Goal: Task Accomplishment & Management: Complete application form

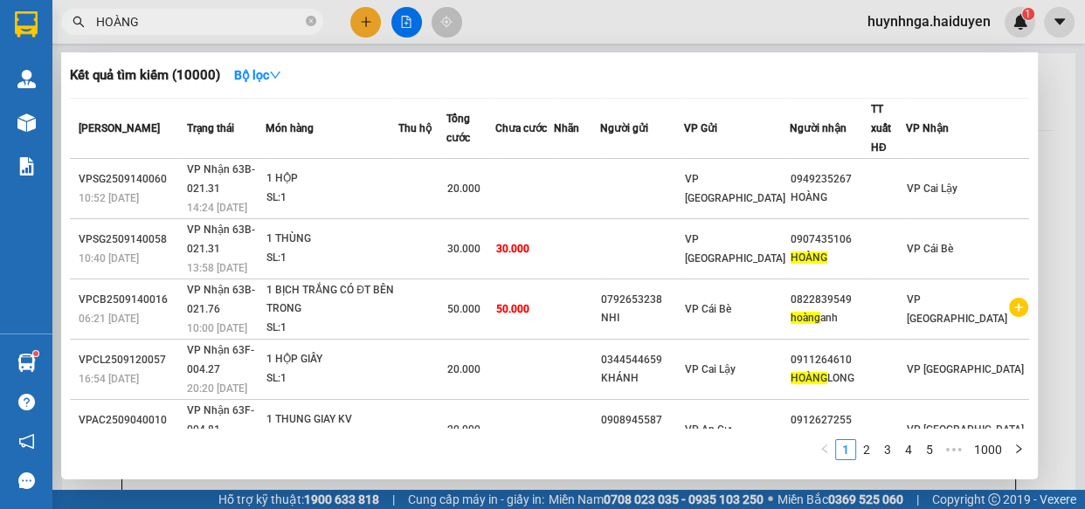
type input "HOÀNG"
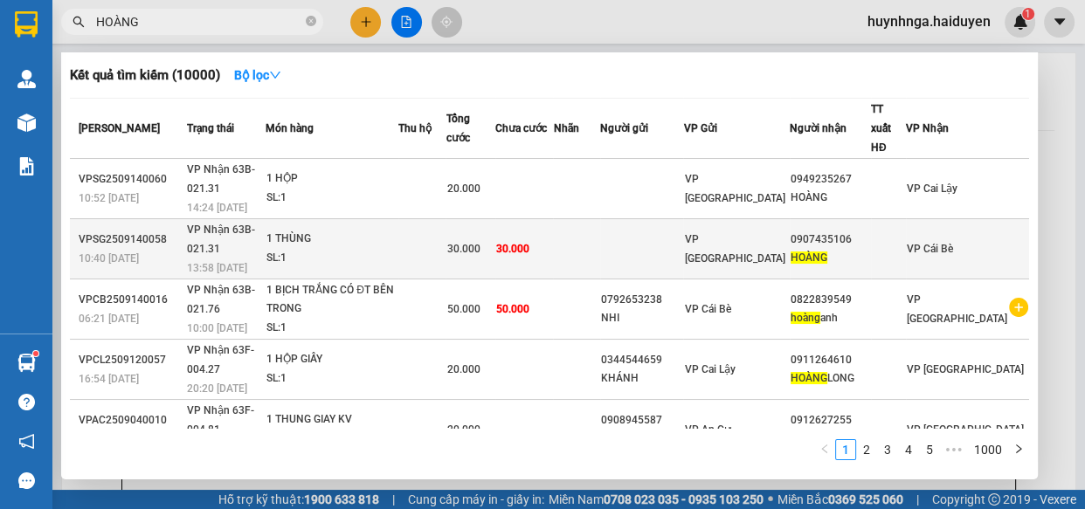
click at [394, 230] on div "1 THÙNG" at bounding box center [331, 239] width 131 height 19
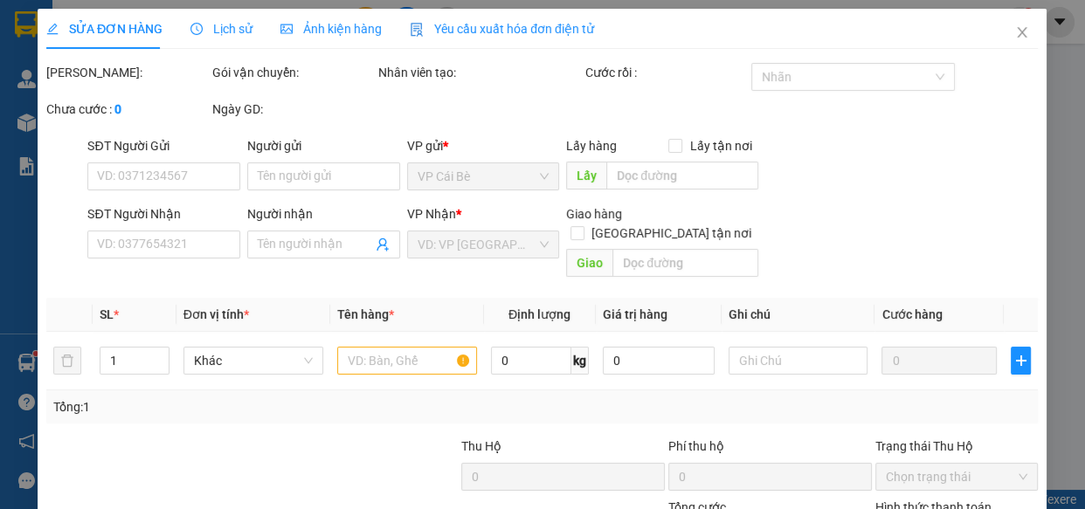
type input "0907435106"
type input "HOÀNG"
type input "30.000"
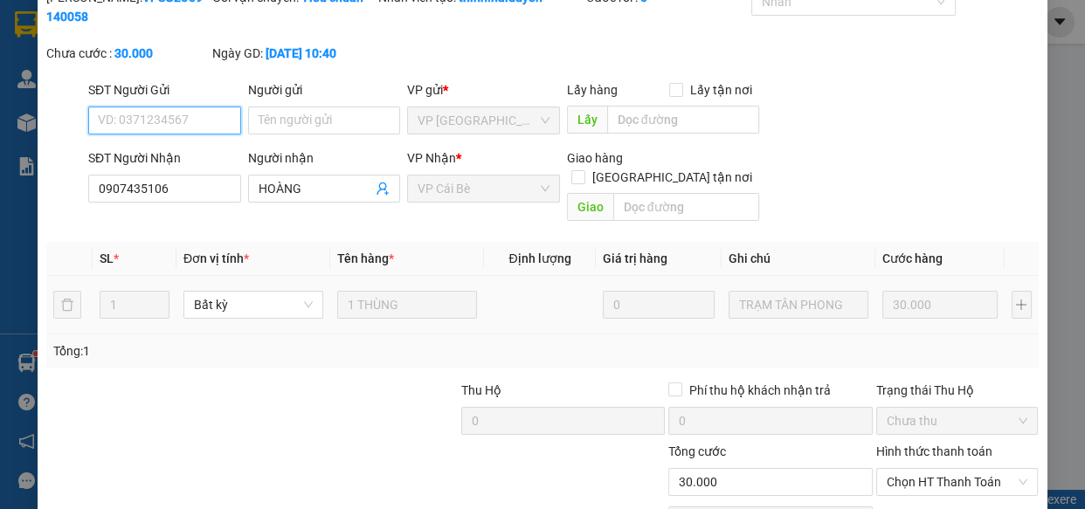
scroll to position [159, 0]
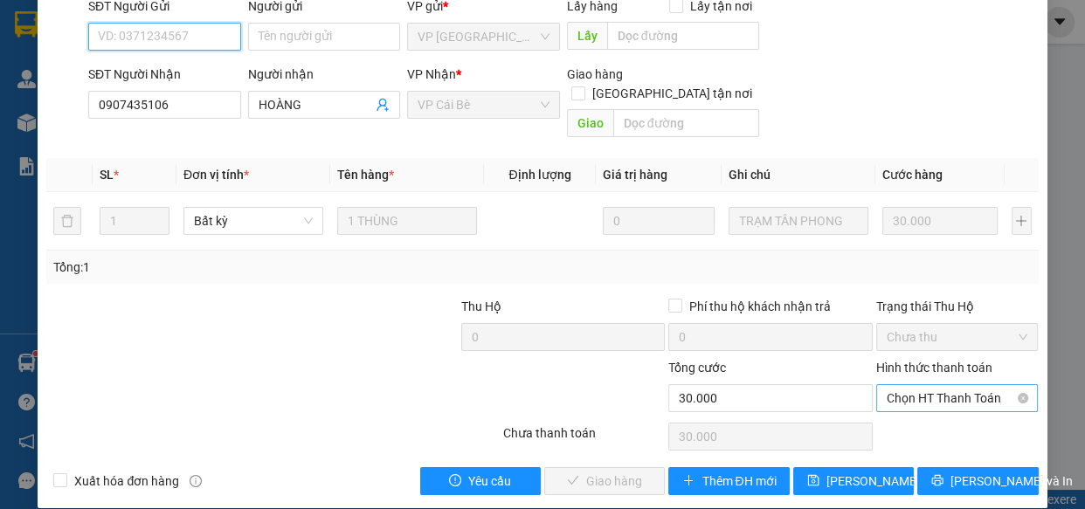
click at [928, 385] on span "Chọn HT Thanh Toán" at bounding box center [958, 398] width 142 height 26
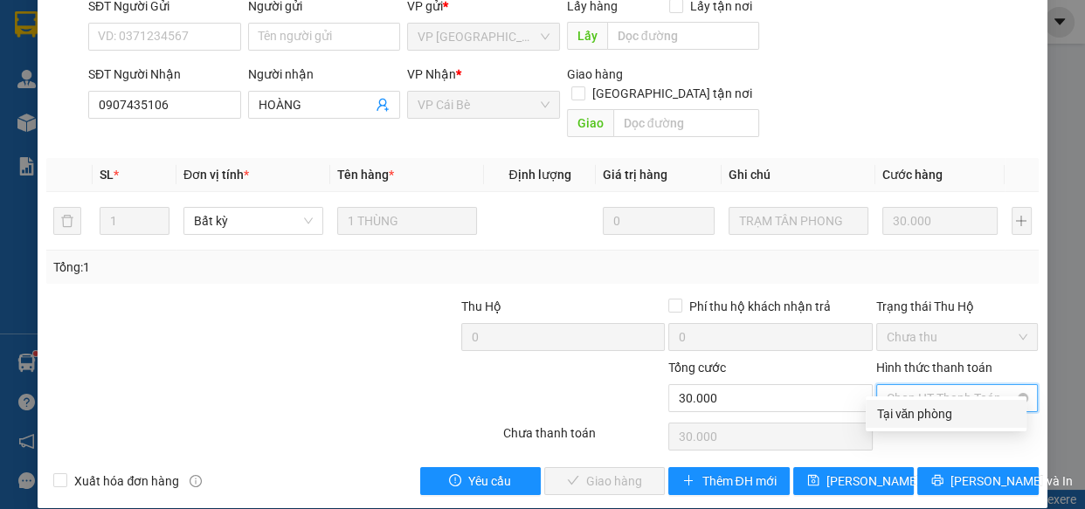
click at [977, 385] on span "Chọn HT Thanh Toán" at bounding box center [958, 398] width 142 height 26
click at [955, 416] on div "Tại văn phòng" at bounding box center [946, 413] width 140 height 19
type input "0"
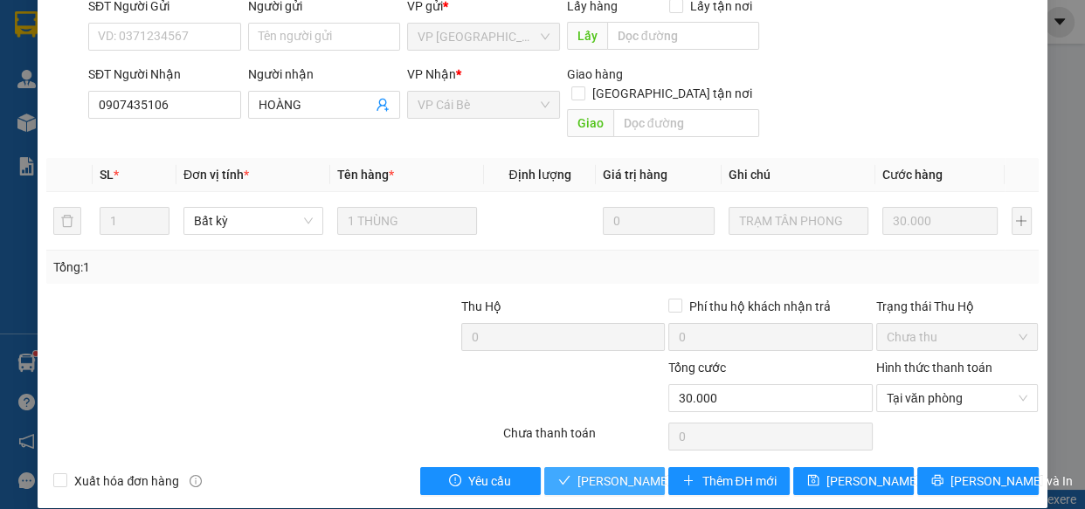
click at [601, 472] on span "[PERSON_NAME] và Giao hàng" at bounding box center [661, 481] width 168 height 19
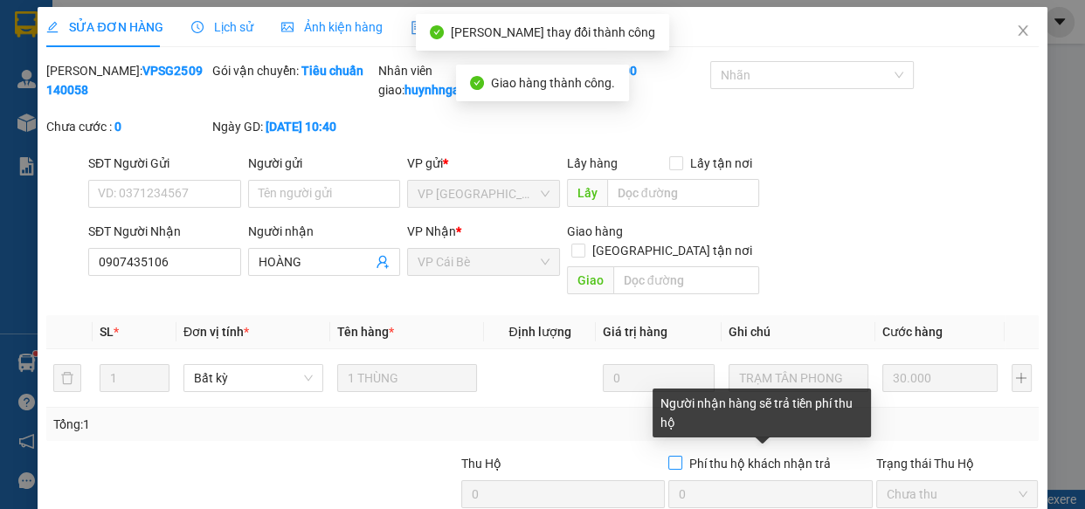
scroll to position [0, 0]
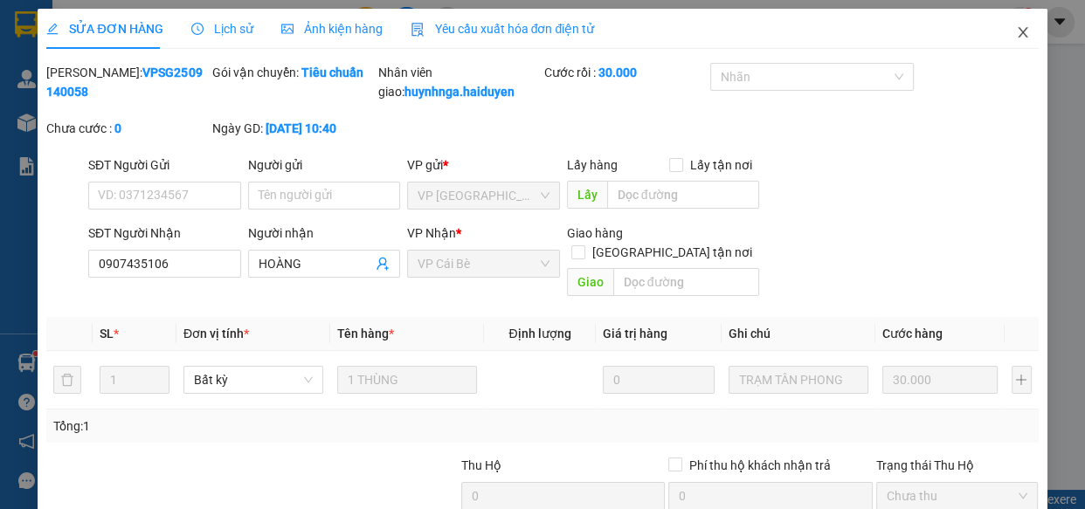
click at [1016, 35] on icon "close" at bounding box center [1023, 32] width 14 height 14
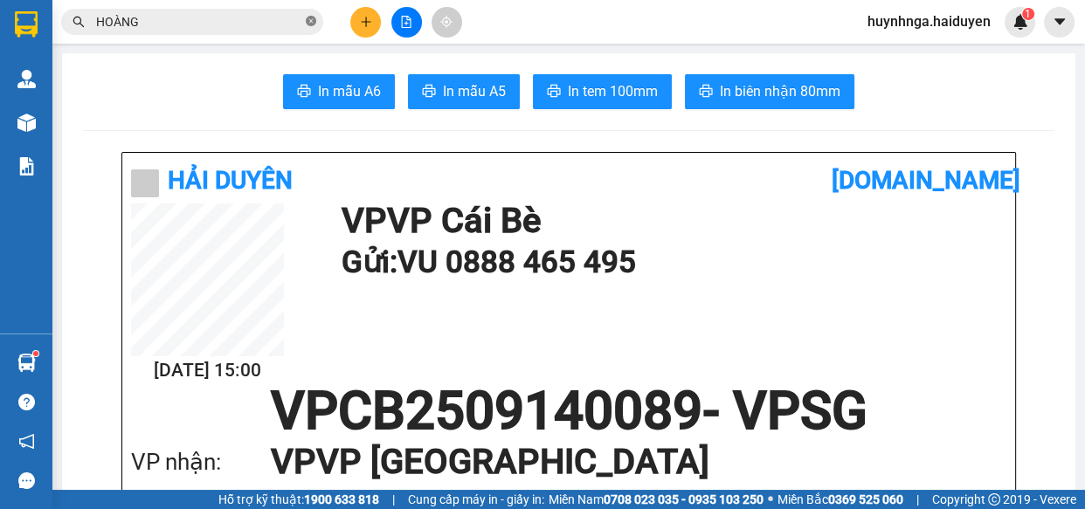
click at [313, 19] on icon "close-circle" at bounding box center [311, 21] width 10 height 10
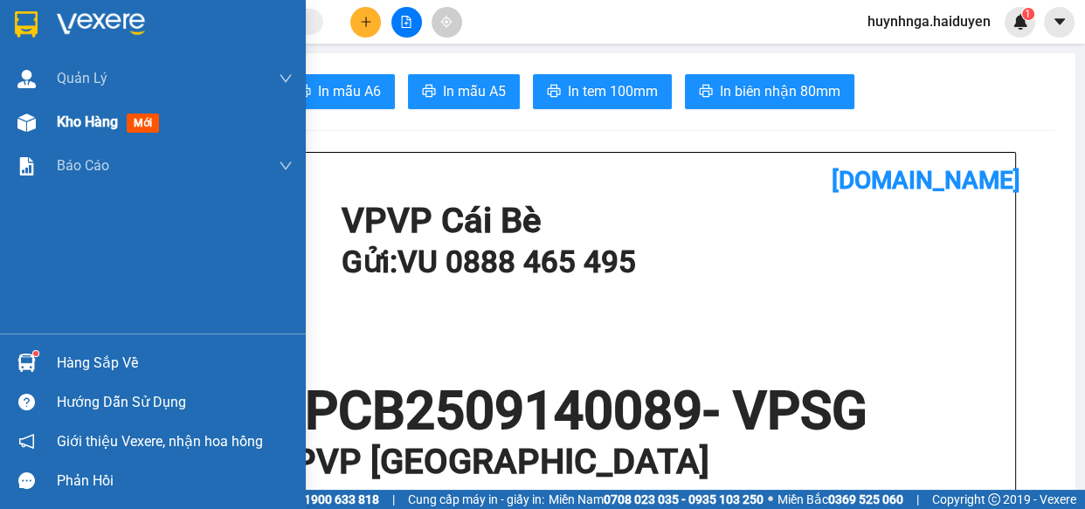
click at [71, 122] on span "Kho hàng" at bounding box center [87, 122] width 61 height 17
